Goal: Task Accomplishment & Management: Manage account settings

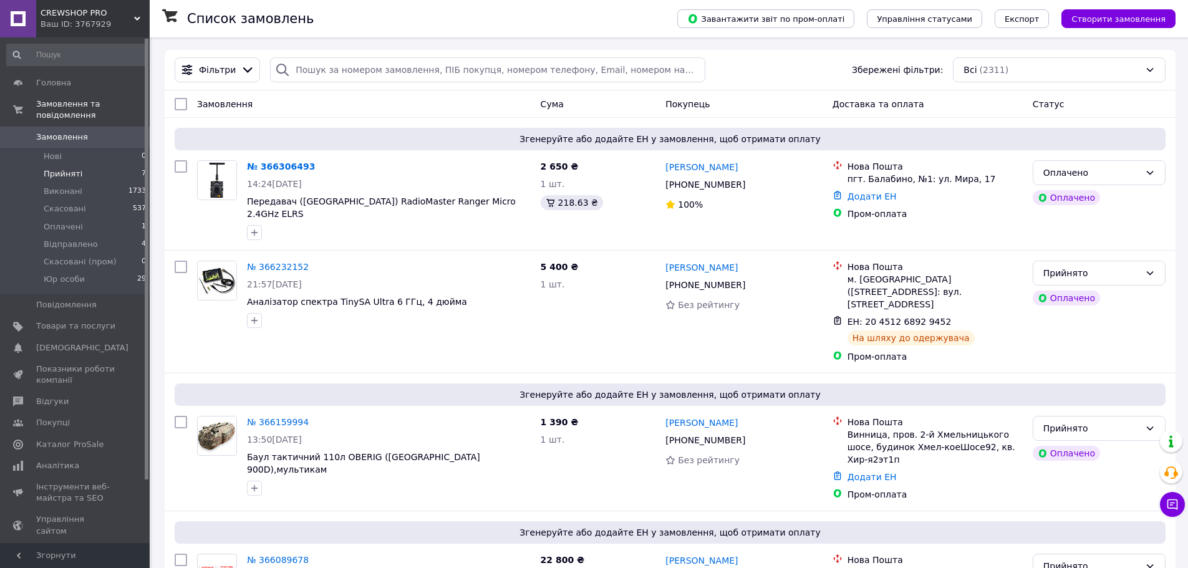
click at [77, 168] on span "Прийняті" at bounding box center [63, 173] width 39 height 11
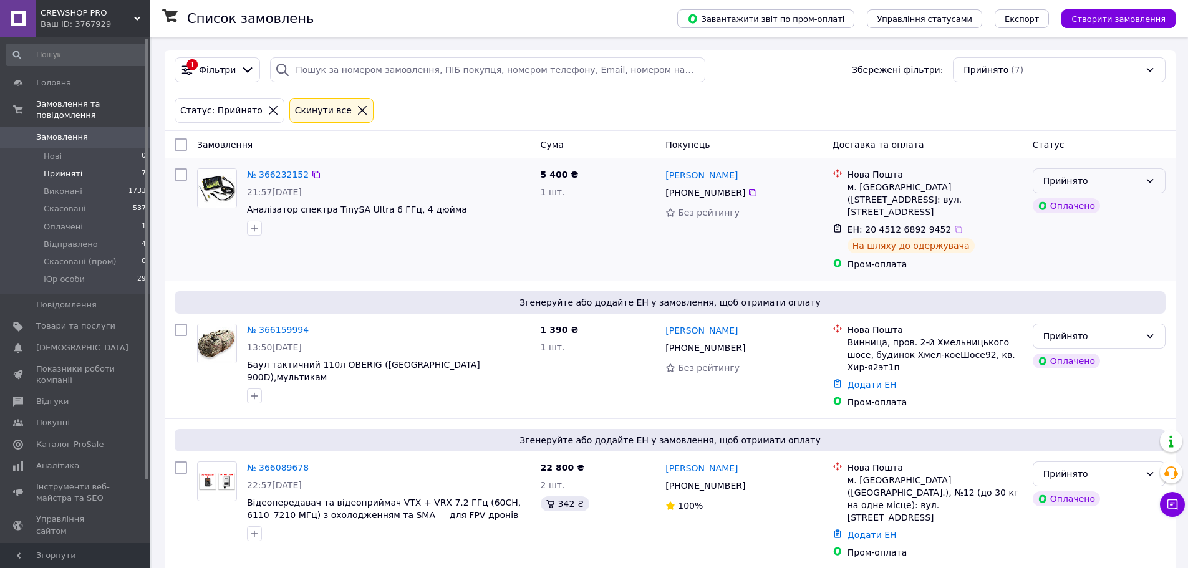
click at [1079, 183] on div "Прийнято" at bounding box center [1091, 181] width 97 height 14
click at [1072, 271] on li "Відправлено" at bounding box center [1099, 275] width 132 height 22
drag, startPoint x: 749, startPoint y: 176, endPoint x: 663, endPoint y: 181, distance: 86.2
click at [663, 181] on div "Ольга Оробець +380 67 178 08 99 Без рейтингу" at bounding box center [743, 219] width 166 height 112
copy link "[PERSON_NAME]"
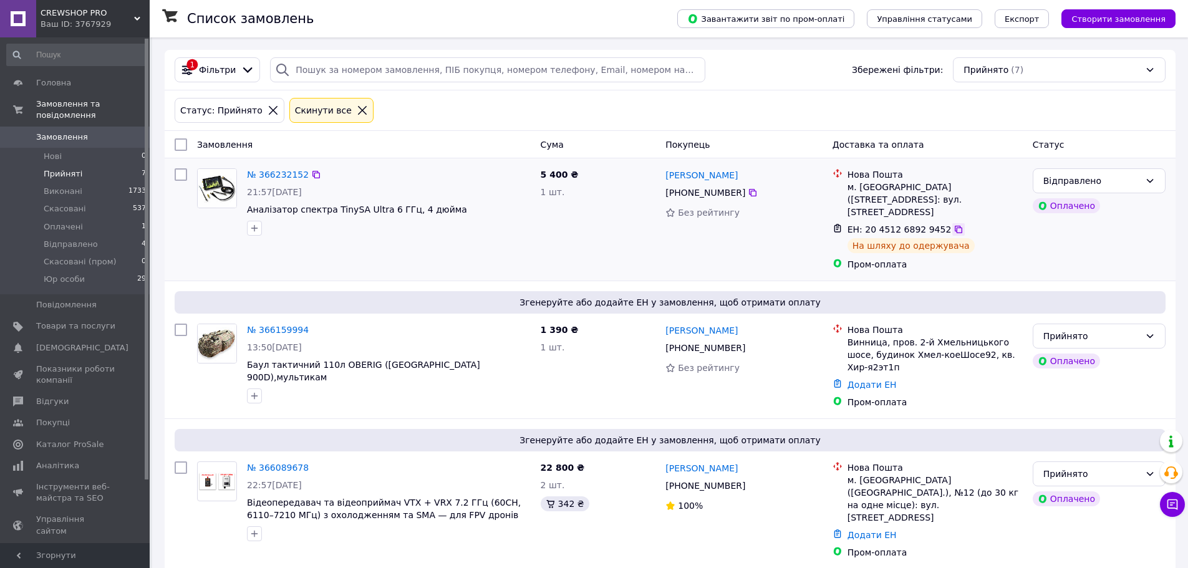
click at [954, 226] on icon at bounding box center [957, 229] width 7 height 7
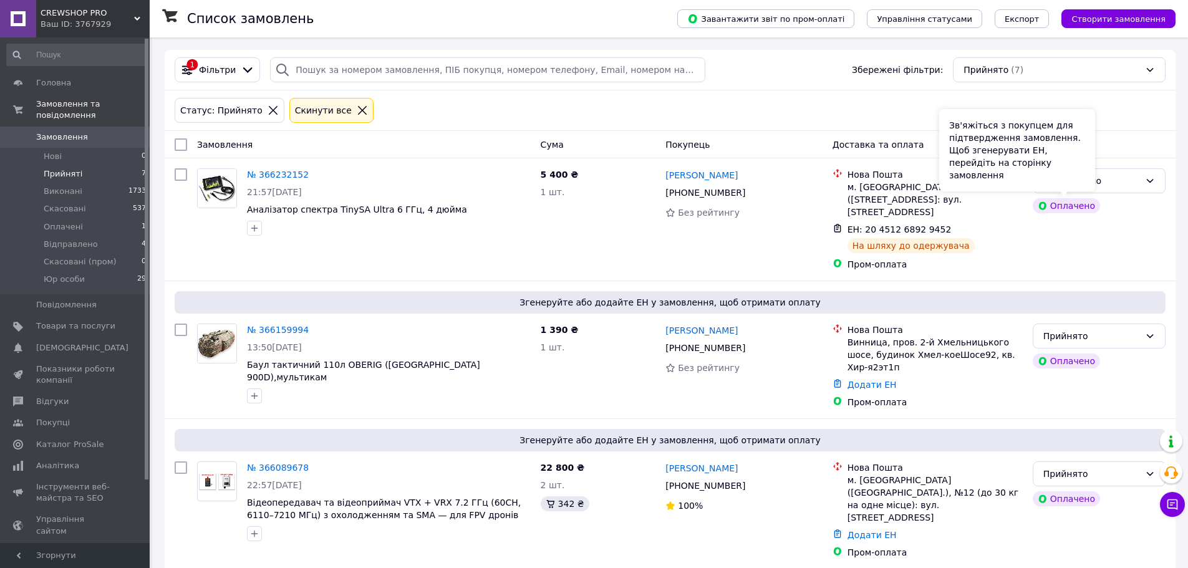
click at [1083, 183] on div "Зв'яжіться з покупцем для підтвердження замовлення. Щоб згенерувати ЕН, перейді…" at bounding box center [1017, 150] width 156 height 82
click at [95, 218] on li "Оплачені 1" at bounding box center [76, 226] width 153 height 17
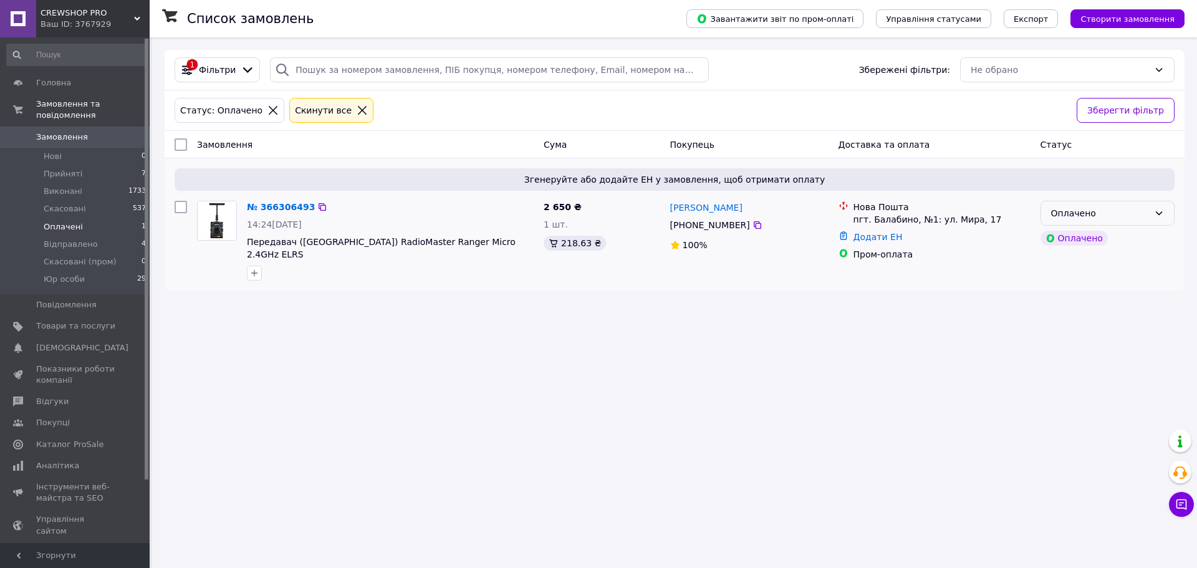
click at [1104, 212] on div "Оплачено" at bounding box center [1100, 213] width 98 height 14
click at [1094, 239] on li "Прийнято" at bounding box center [1107, 240] width 133 height 22
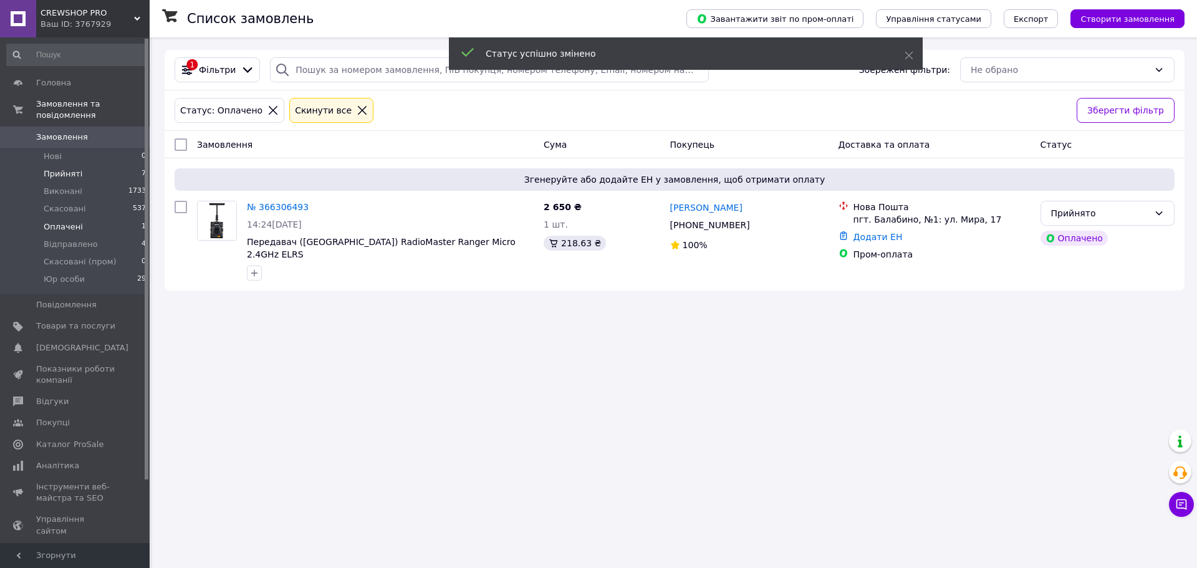
click at [82, 165] on li "Прийняті 7" at bounding box center [76, 173] width 153 height 17
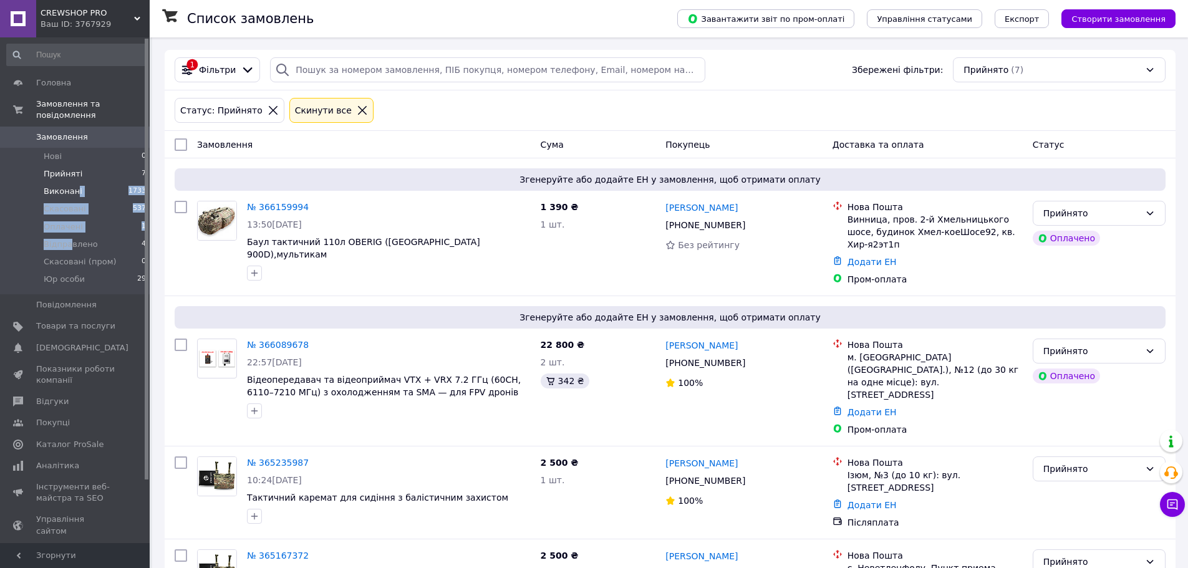
drag, startPoint x: 70, startPoint y: 228, endPoint x: 76, endPoint y: 183, distance: 45.3
click at [76, 183] on ul "Нові 0 Прийняті 7 Виконані 1733 Скасовані 537 Оплачені 1 Відправлено 4 Скасован…" at bounding box center [76, 221] width 153 height 147
click at [105, 236] on li "Відправлено 4" at bounding box center [76, 244] width 153 height 17
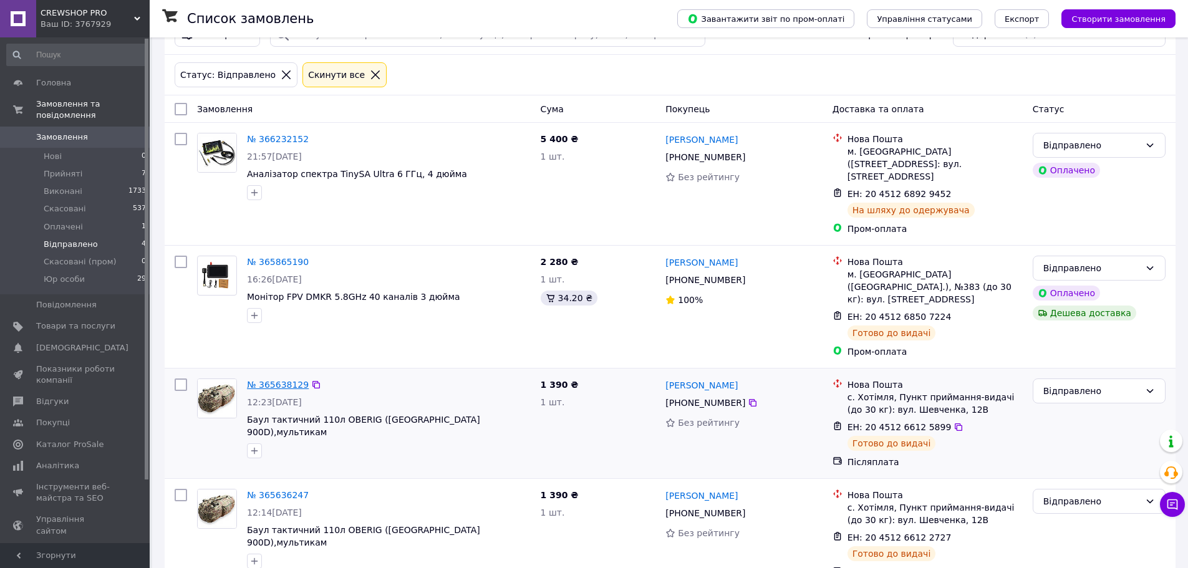
scroll to position [155, 0]
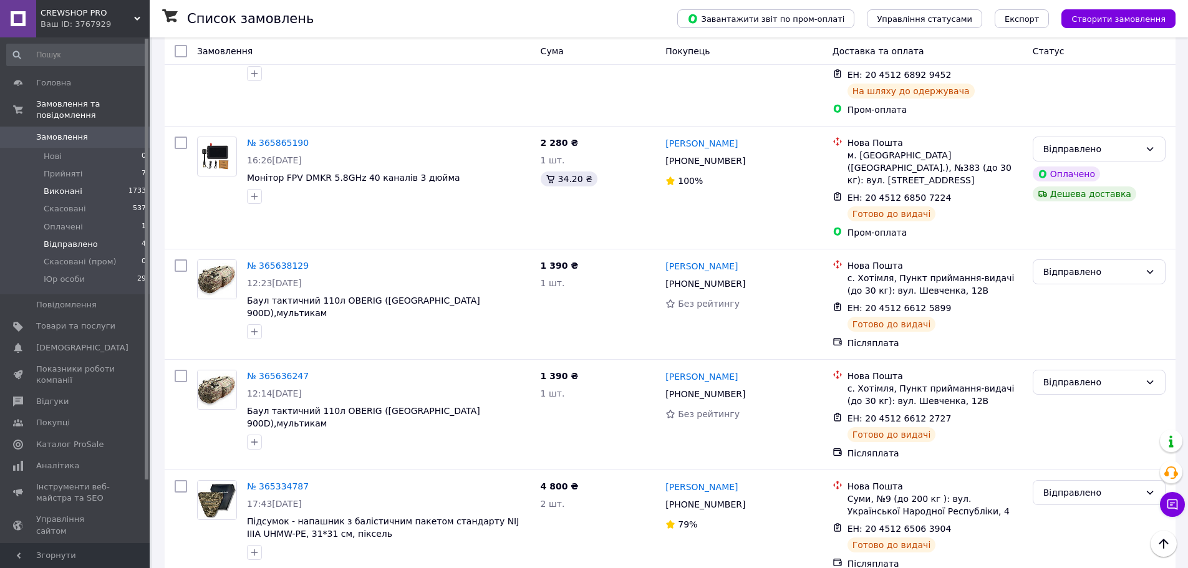
click at [85, 183] on li "Виконані 1733" at bounding box center [76, 191] width 153 height 17
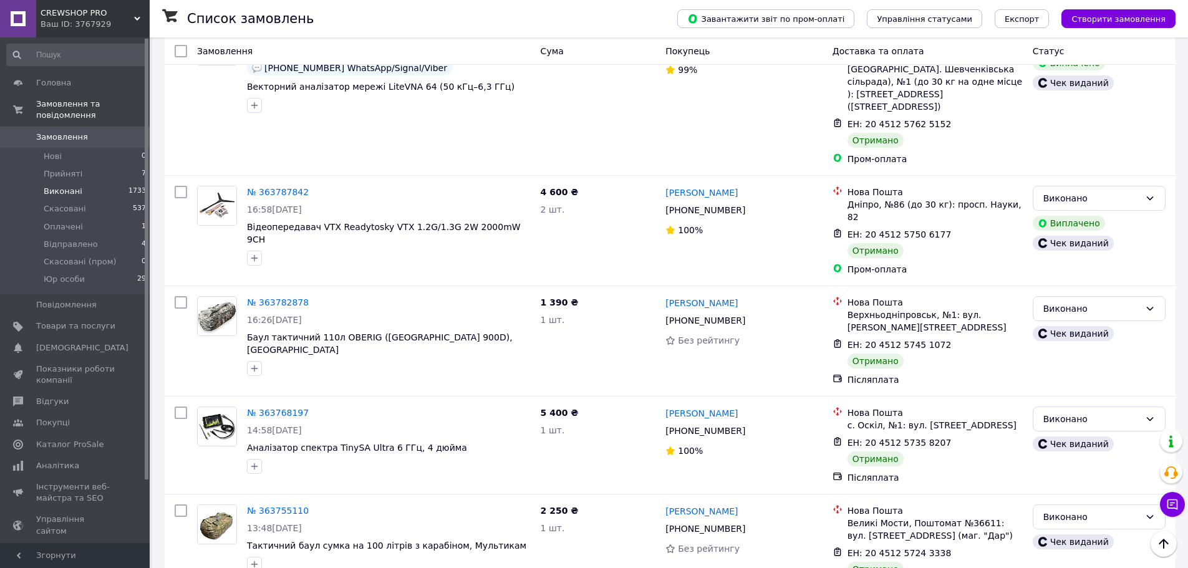
scroll to position [5271, 0]
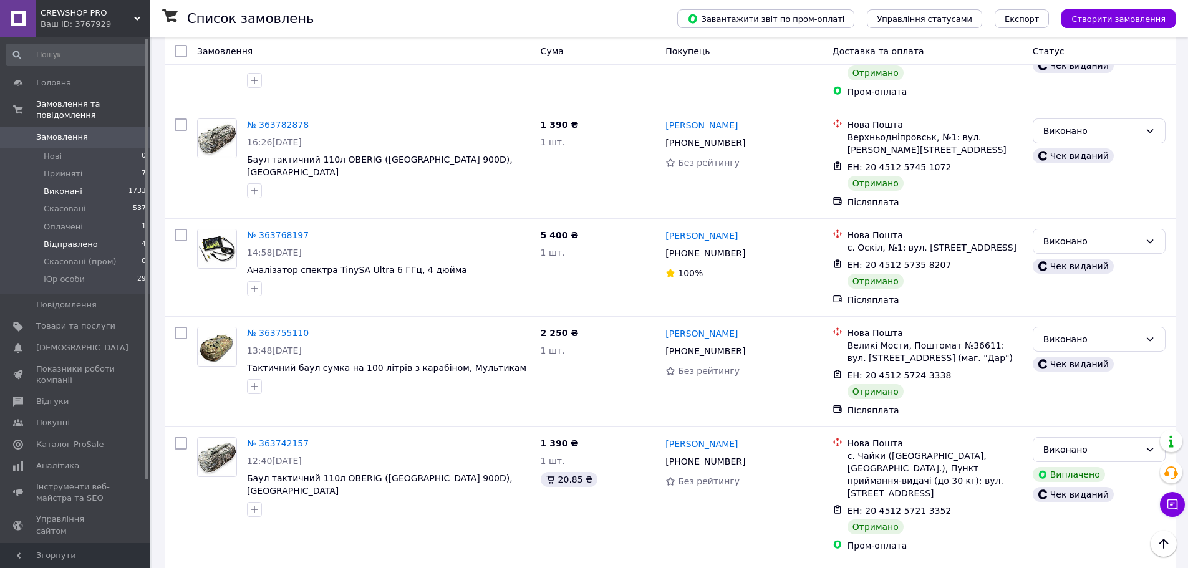
click at [89, 239] on span "Відправлено" at bounding box center [71, 244] width 54 height 11
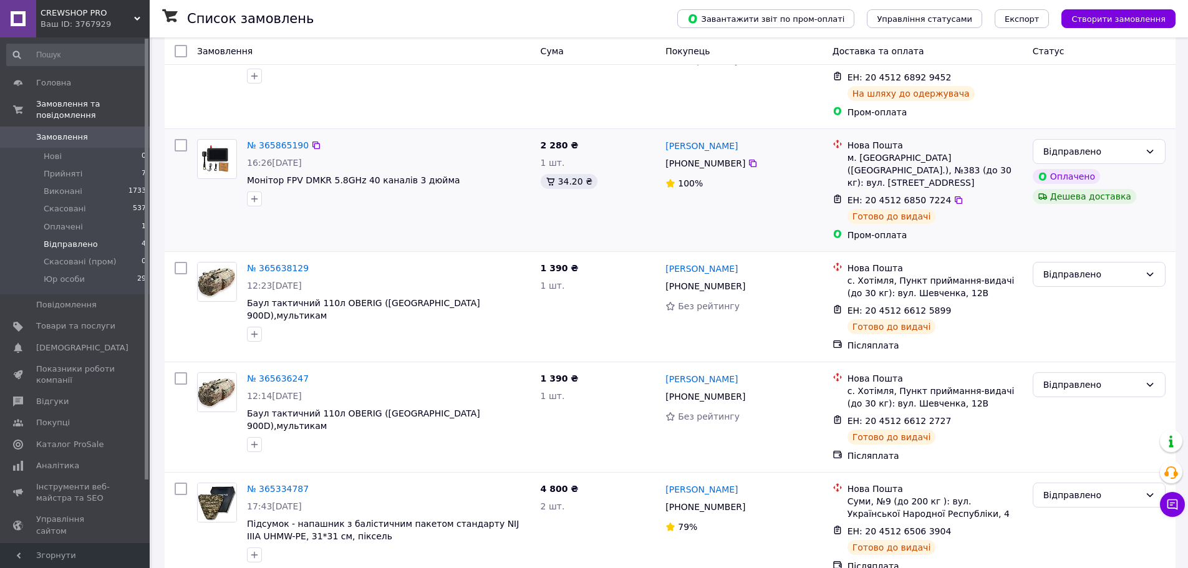
scroll to position [155, 0]
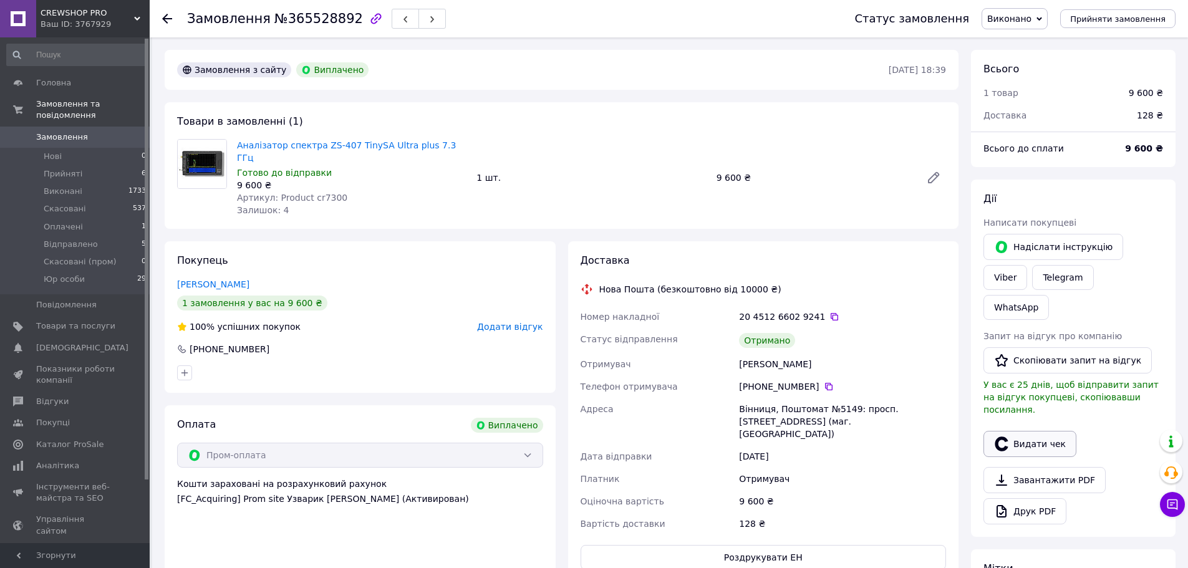
click at [1041, 431] on button "Видати чек" at bounding box center [1029, 444] width 93 height 26
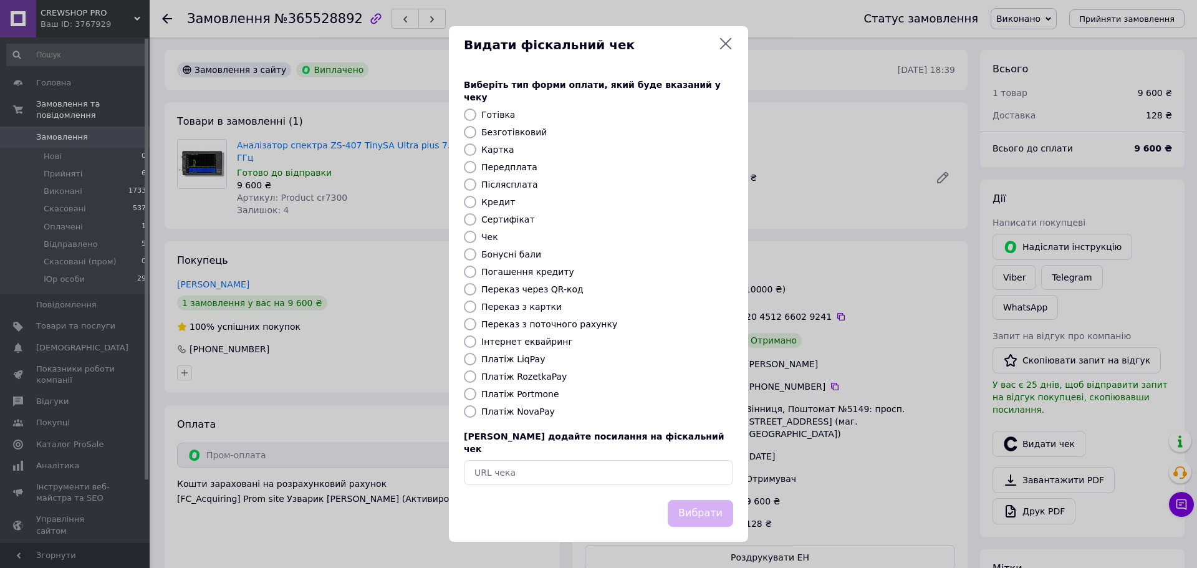
click at [537, 130] on label "Безготівковий" at bounding box center [513, 132] width 65 height 10
click at [476, 130] on input "Безготівковий" at bounding box center [470, 132] width 12 height 12
radio input "true"
click at [713, 500] on button "Вибрати" at bounding box center [700, 513] width 65 height 27
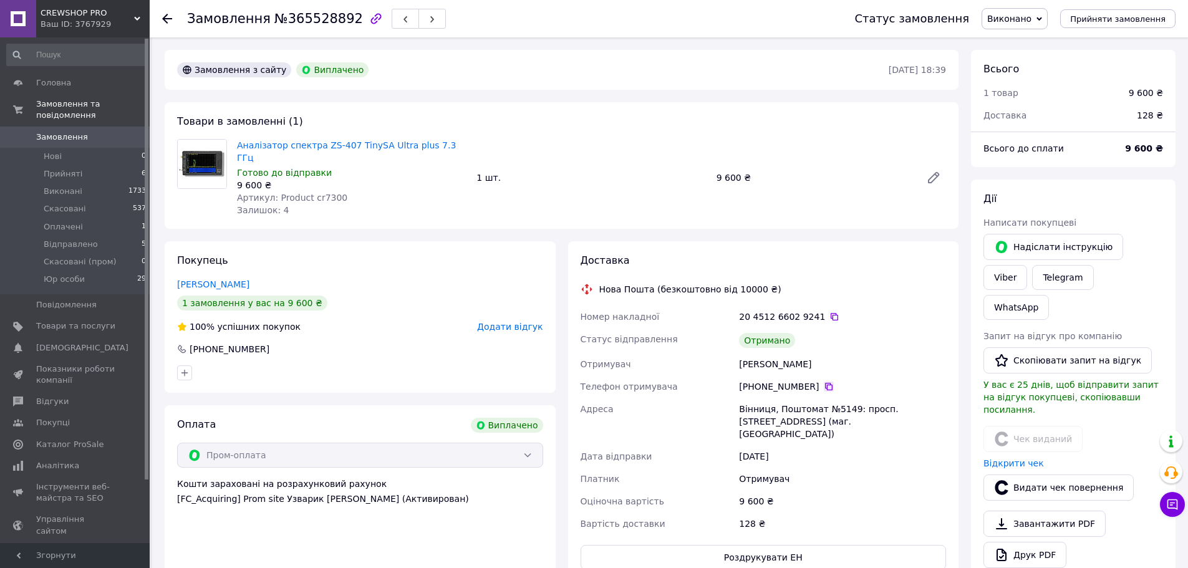
click at [824, 382] on icon at bounding box center [829, 387] width 10 height 10
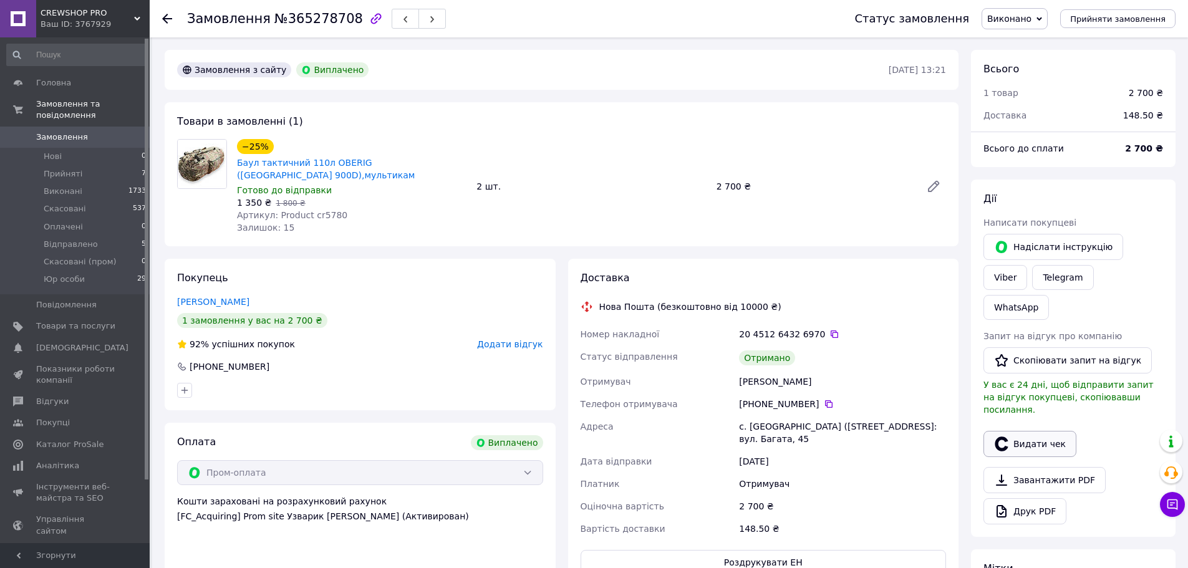
click at [1041, 431] on button "Видати чек" at bounding box center [1029, 444] width 93 height 26
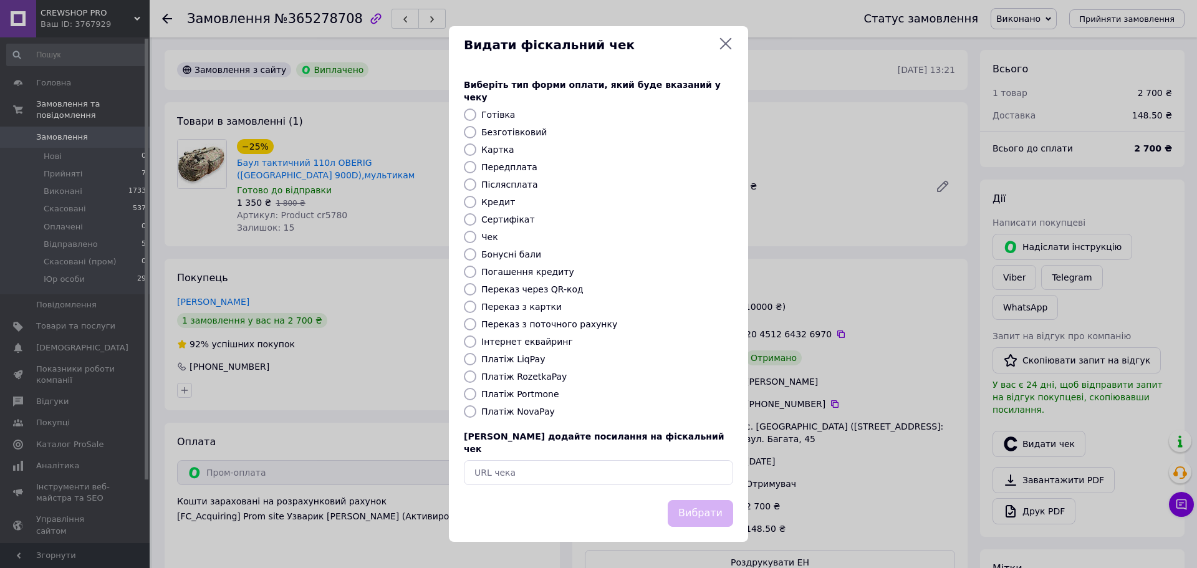
click at [481, 137] on div "Безготівковий" at bounding box center [607, 132] width 257 height 12
click at [532, 130] on label "Безготівковий" at bounding box center [513, 132] width 65 height 10
click at [476, 130] on input "Безготівковий" at bounding box center [470, 132] width 12 height 12
radio input "true"
click at [702, 507] on button "Вибрати" at bounding box center [700, 513] width 65 height 27
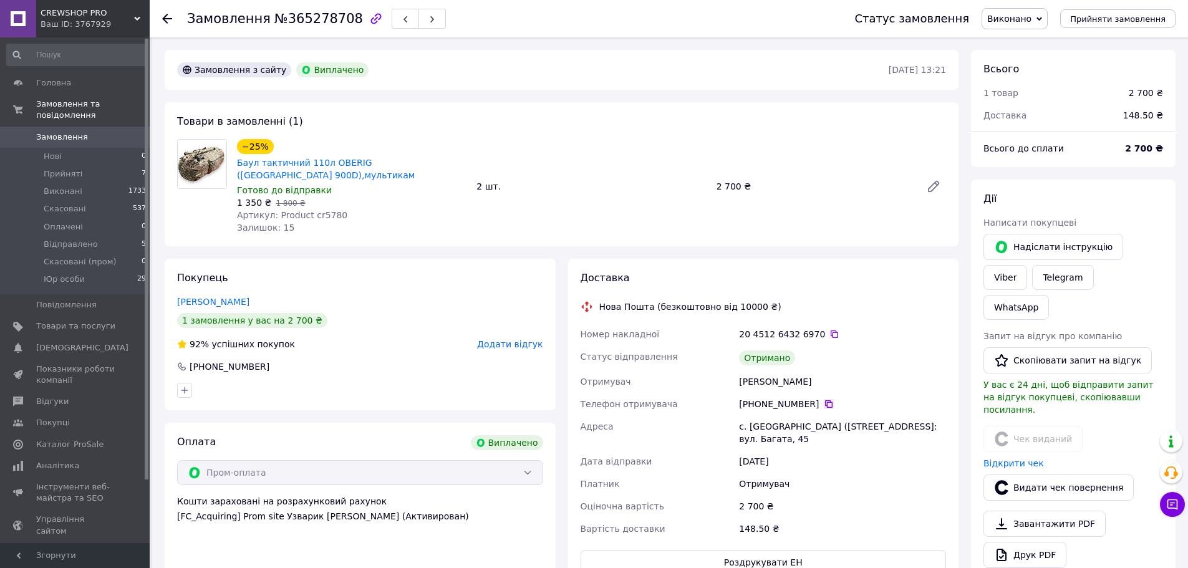
click at [825, 400] on icon at bounding box center [828, 403] width 7 height 7
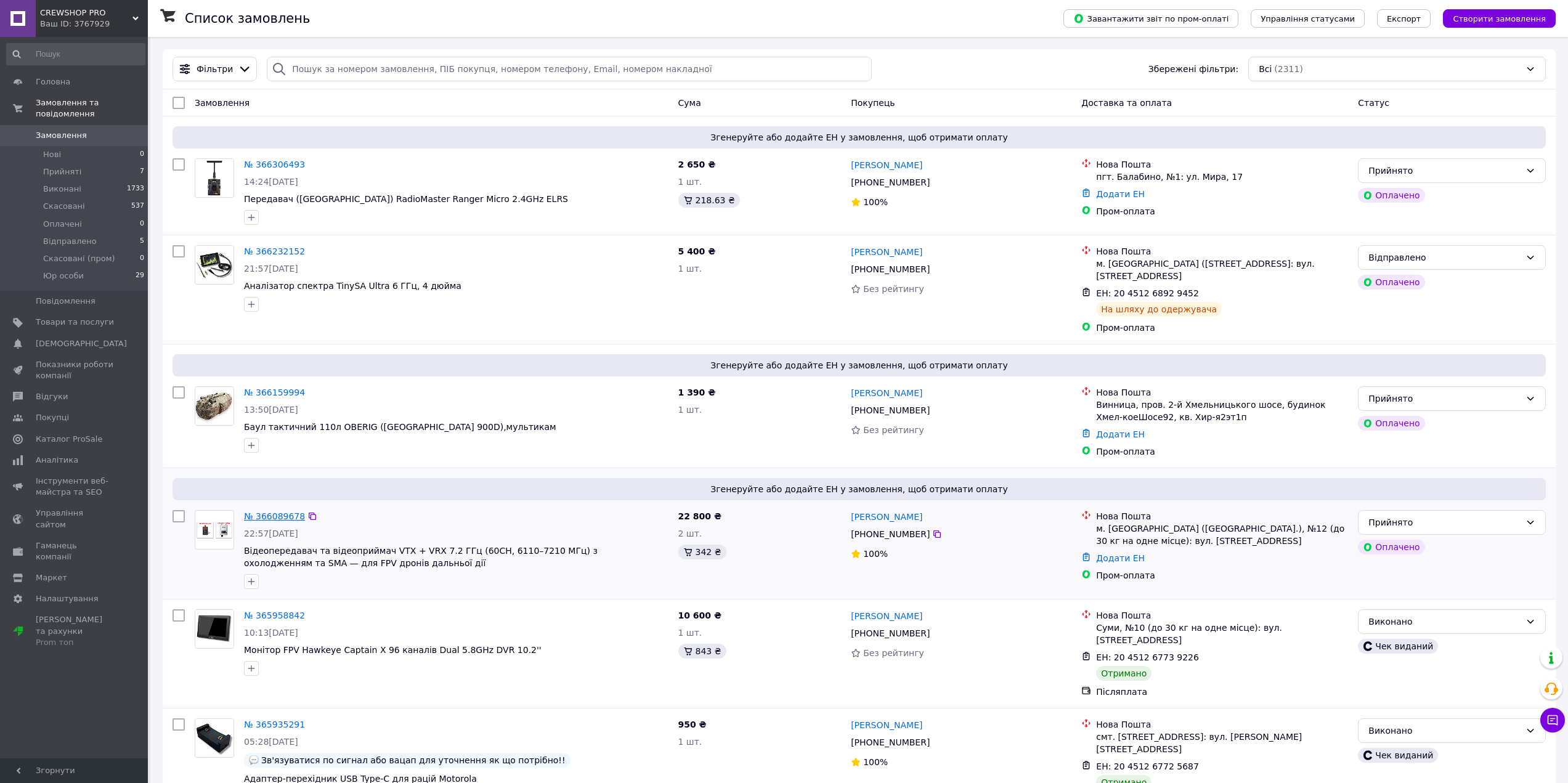
click at [250, 511] on link "№ 366089678" at bounding box center [275, 516] width 61 height 10
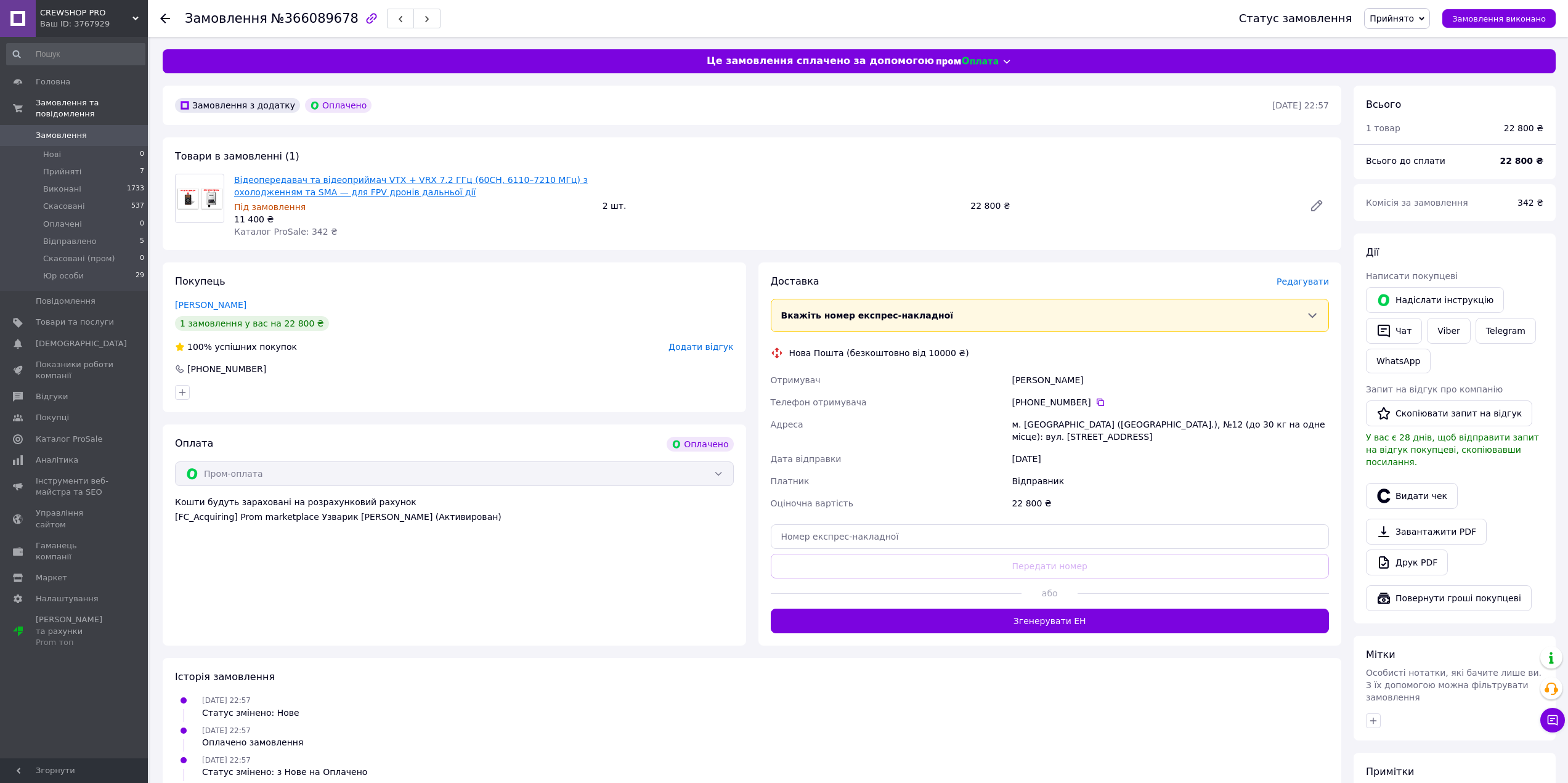
click at [301, 183] on link "Відеопередавач та відеоприймач VTX + VRX 7.2 ГГц (60CH, 6110–7210 МГц) з охолод…" at bounding box center [411, 186] width 354 height 22
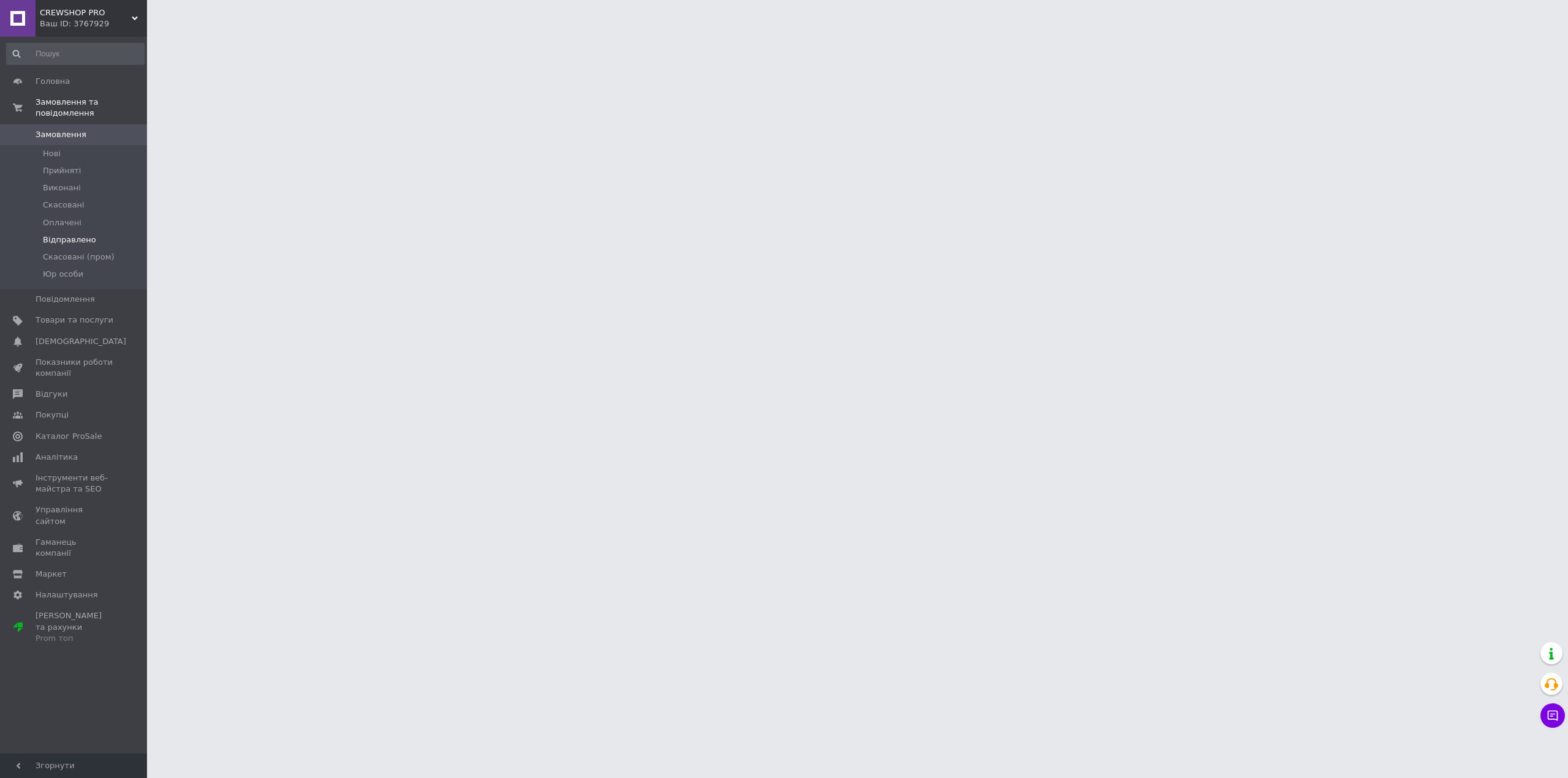
click at [88, 235] on span "Відправлено" at bounding box center [70, 240] width 53 height 11
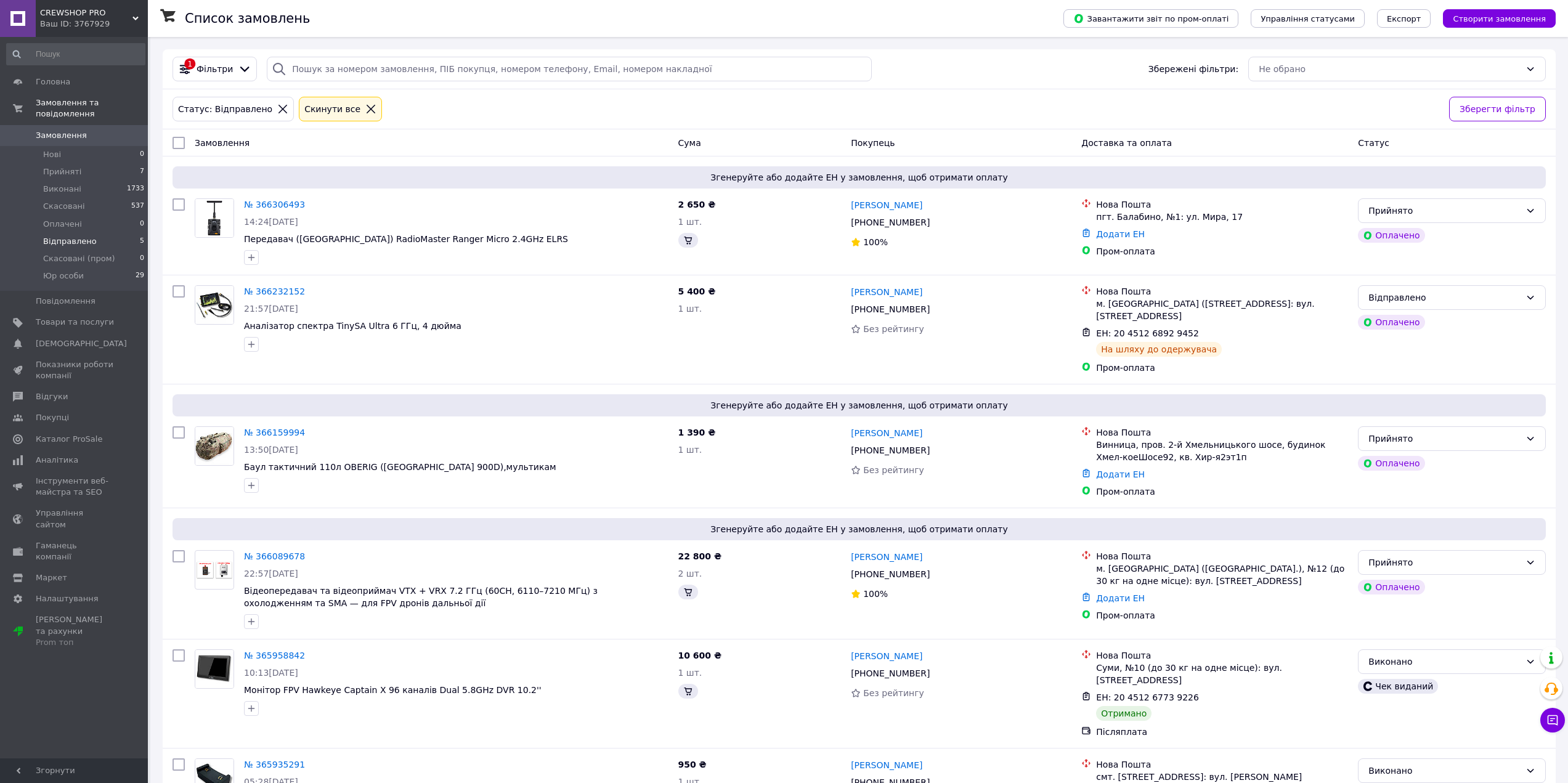
click at [76, 233] on li "Відправлено 5" at bounding box center [75, 241] width 151 height 17
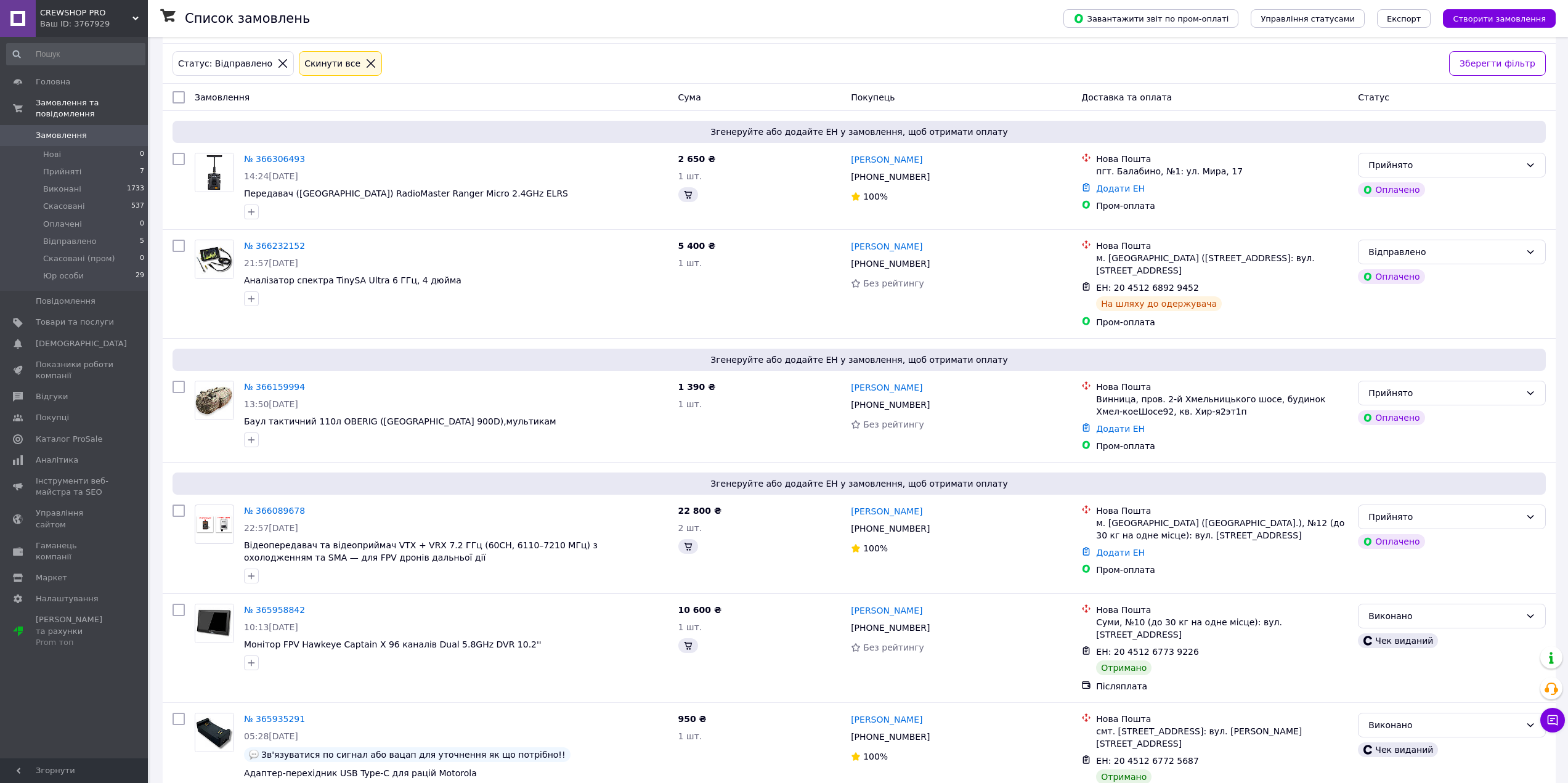
scroll to position [246, 0]
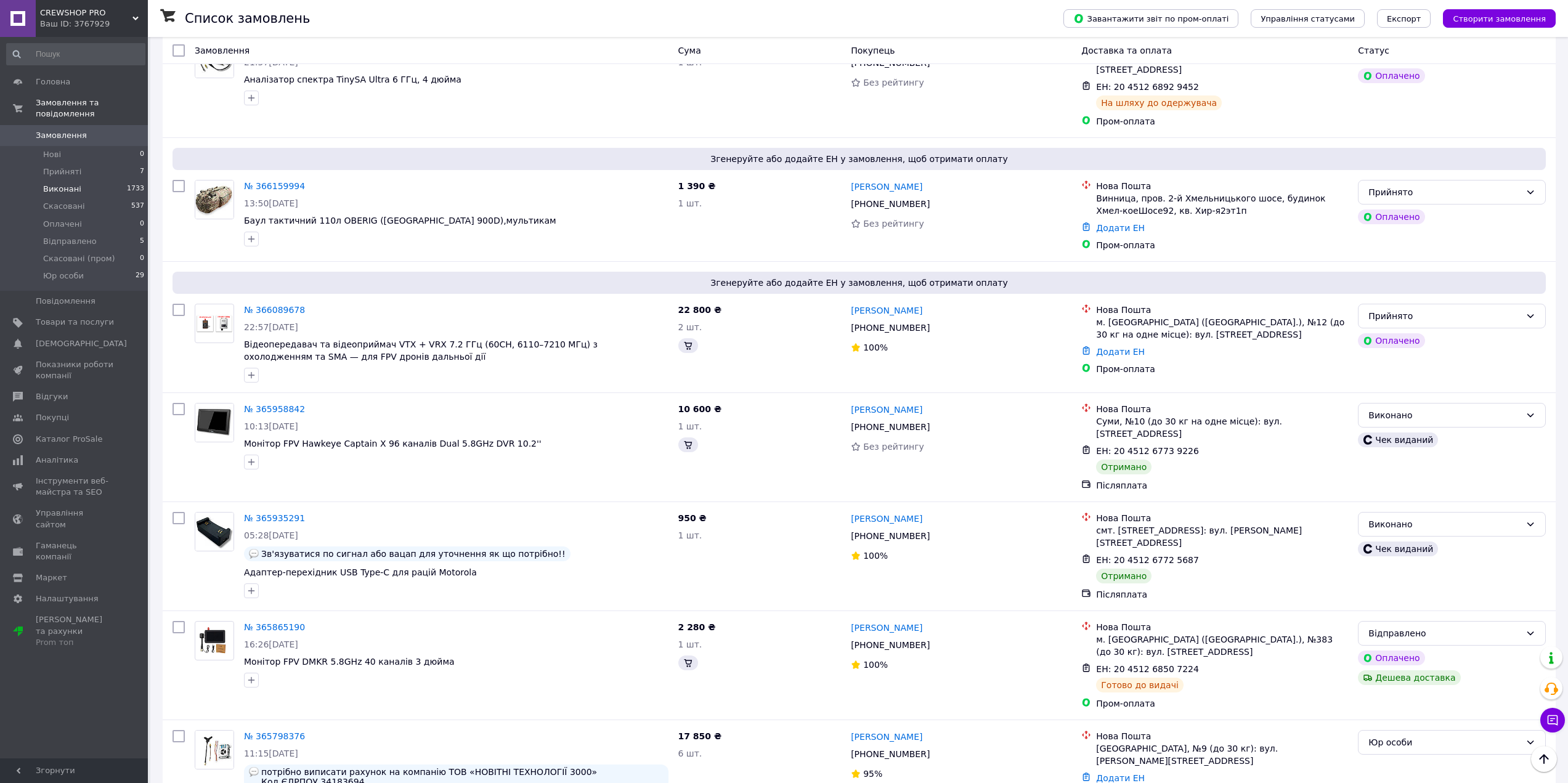
click at [77, 181] on li "Виконані 1733" at bounding box center [75, 189] width 151 height 17
click at [84, 163] on li "Прийняті 7" at bounding box center [75, 171] width 151 height 17
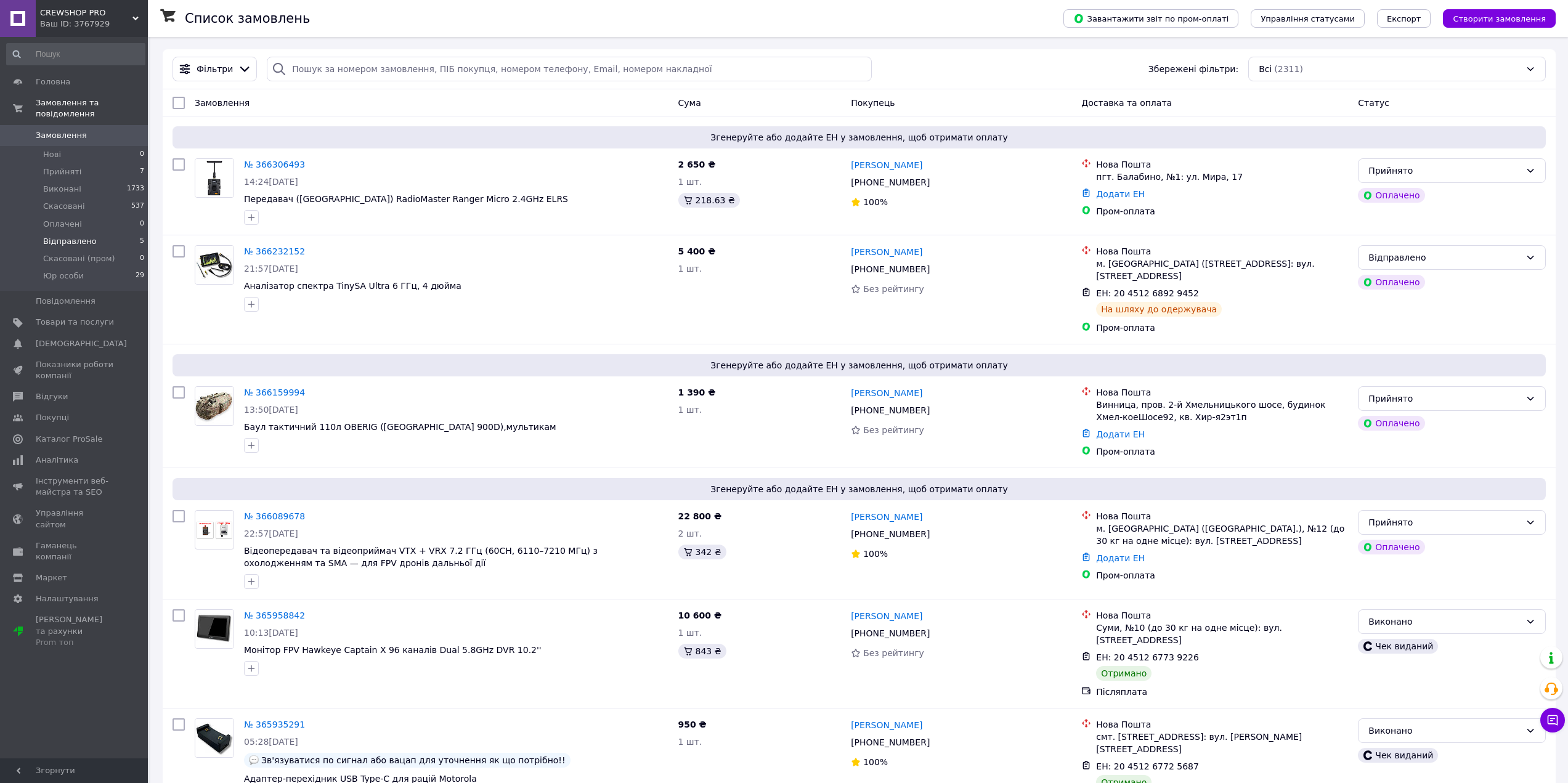
click at [81, 236] on span "Відправлено" at bounding box center [70, 241] width 53 height 11
